Goal: Information Seeking & Learning: Learn about a topic

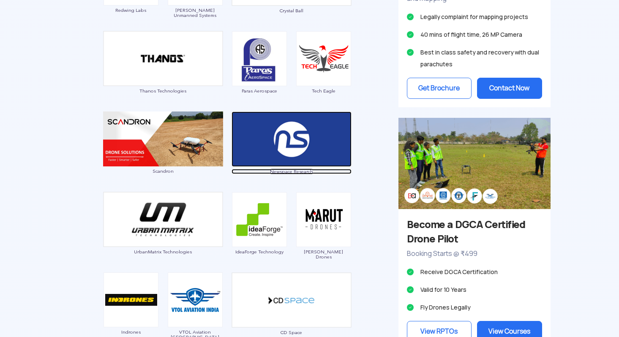
scroll to position [663, 0]
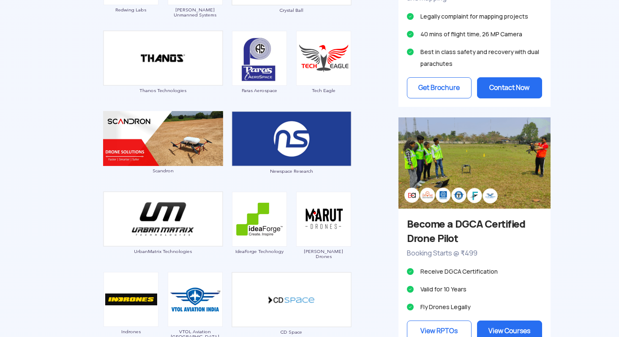
click at [359, 191] on div "Garuda Aerospace Throttle Aerospace General Aeronautics Redwing Labs [PERSON_NA…" at bounding box center [226, 124] width 329 height 518
click at [324, 241] on img at bounding box center [323, 219] width 55 height 55
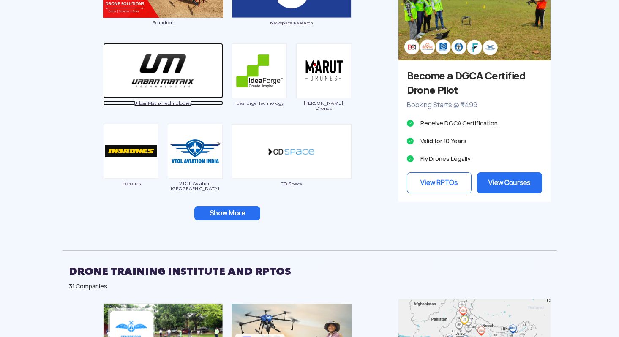
scroll to position [812, 0]
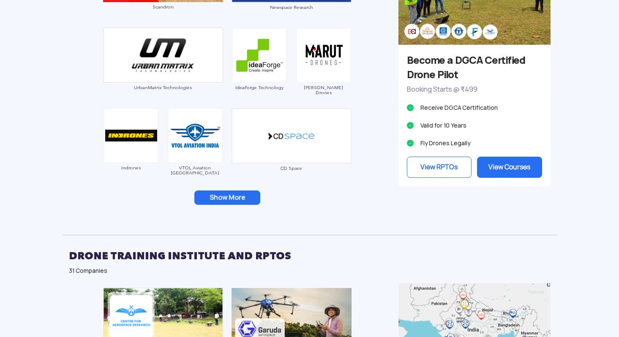
scroll to position [783, 0]
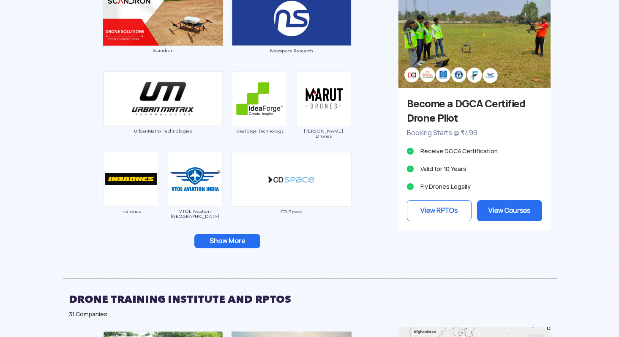
click at [224, 241] on button "Show More" at bounding box center [227, 241] width 66 height 14
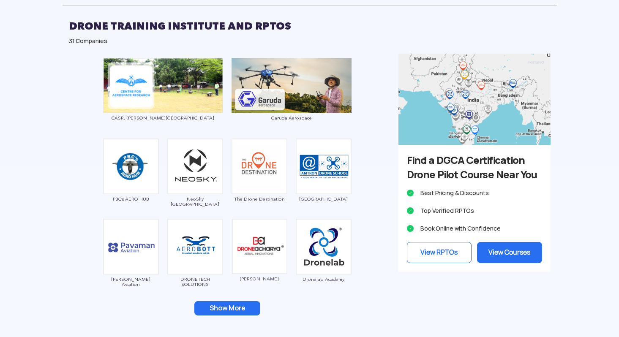
scroll to position [1216, 0]
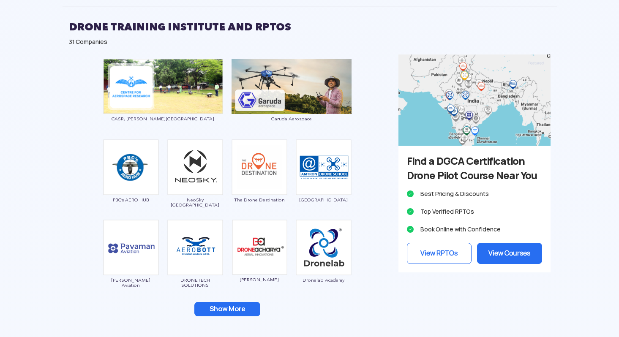
click at [248, 307] on button "Show More" at bounding box center [227, 309] width 66 height 14
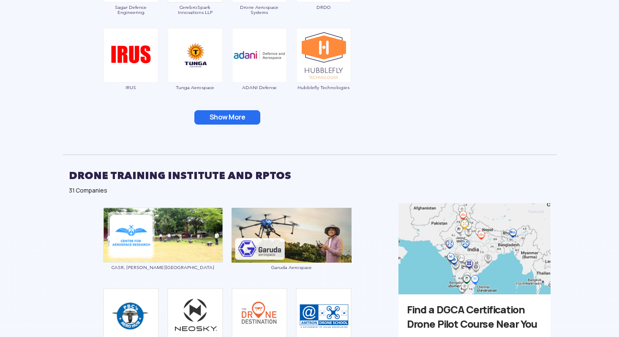
scroll to position [1052, 0]
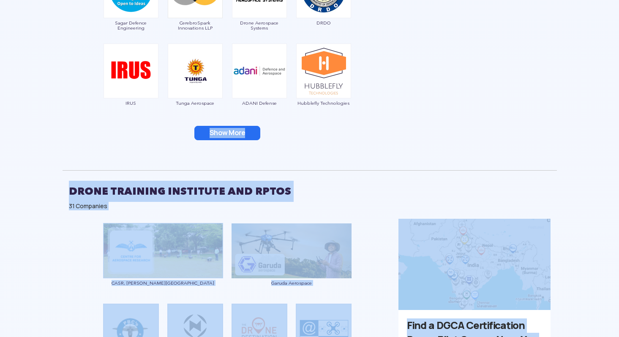
drag, startPoint x: 223, startPoint y: 125, endPoint x: 130, endPoint y: 163, distance: 101.5
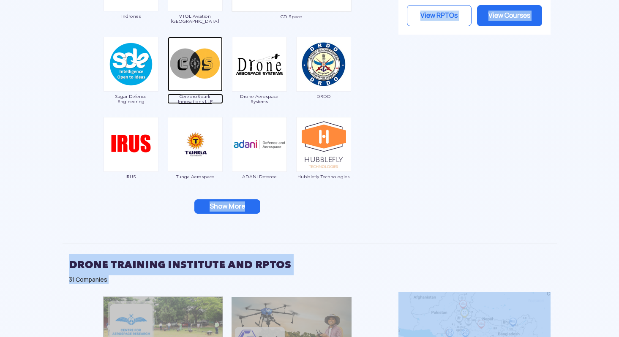
scroll to position [979, 0]
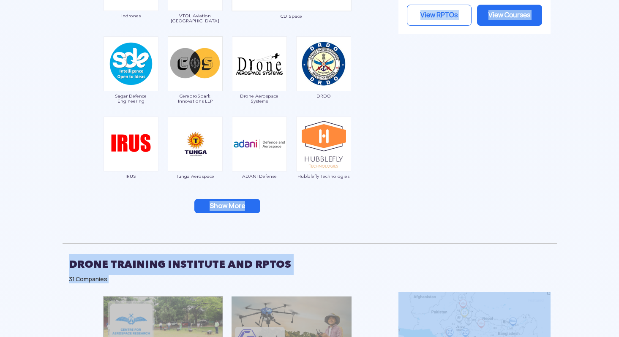
click at [251, 200] on button "Show More" at bounding box center [227, 206] width 66 height 14
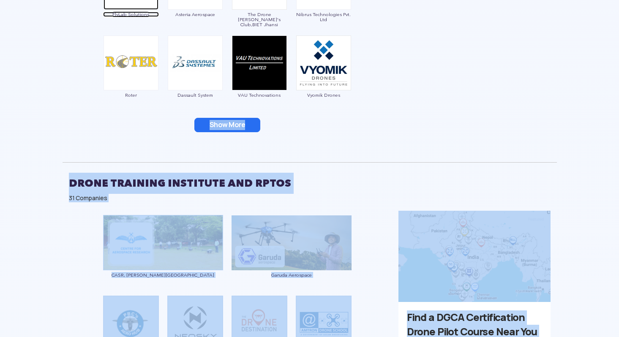
scroll to position [1240, 0]
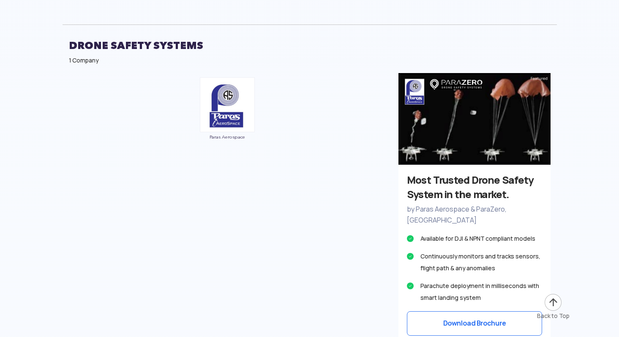
scroll to position [2718, 0]
